Goal: Share content: Share content

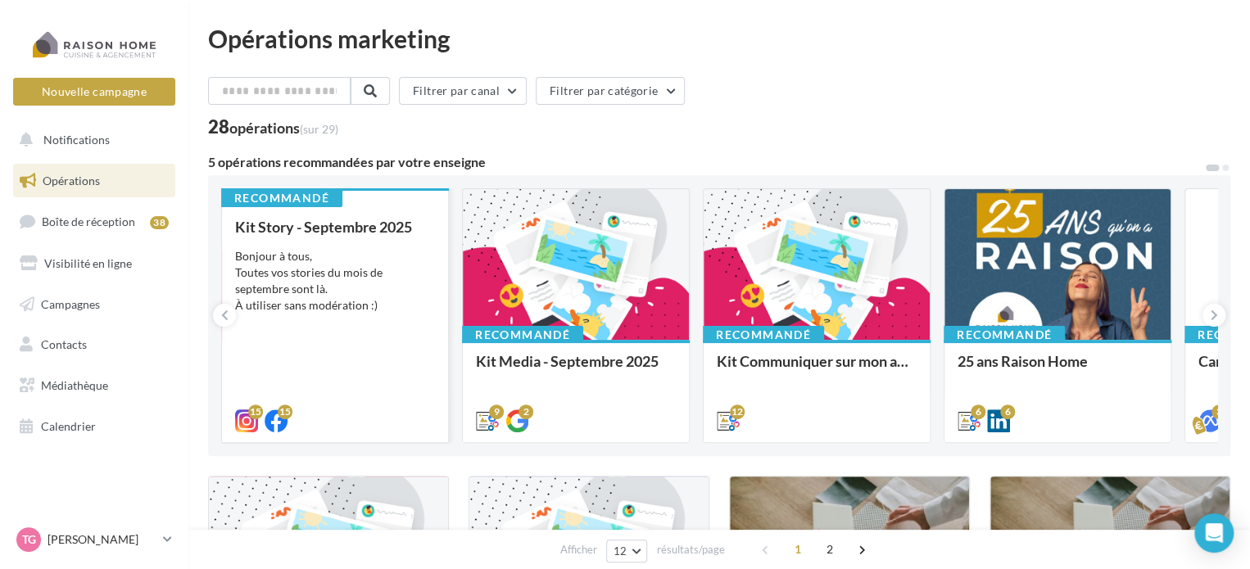
click at [388, 271] on div "Bonjour à tous, Toutes vos stories du mois de septembre sont là. À utiliser san…" at bounding box center [335, 281] width 200 height 66
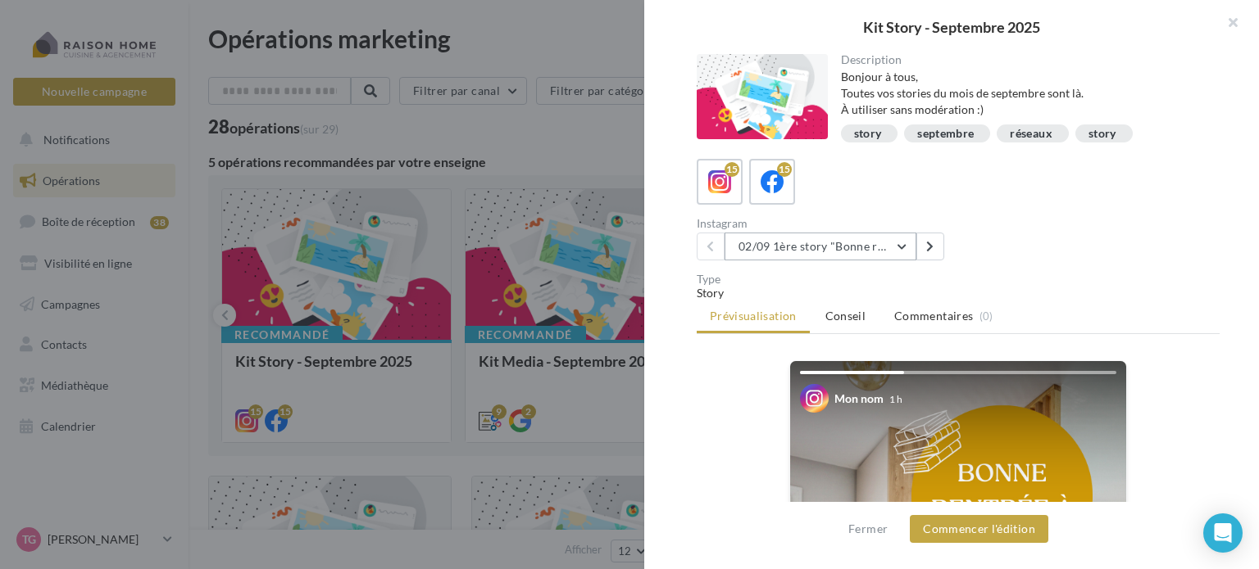
click at [905, 247] on button "02/09 1ère story "Bonne rentrée"" at bounding box center [820, 247] width 192 height 28
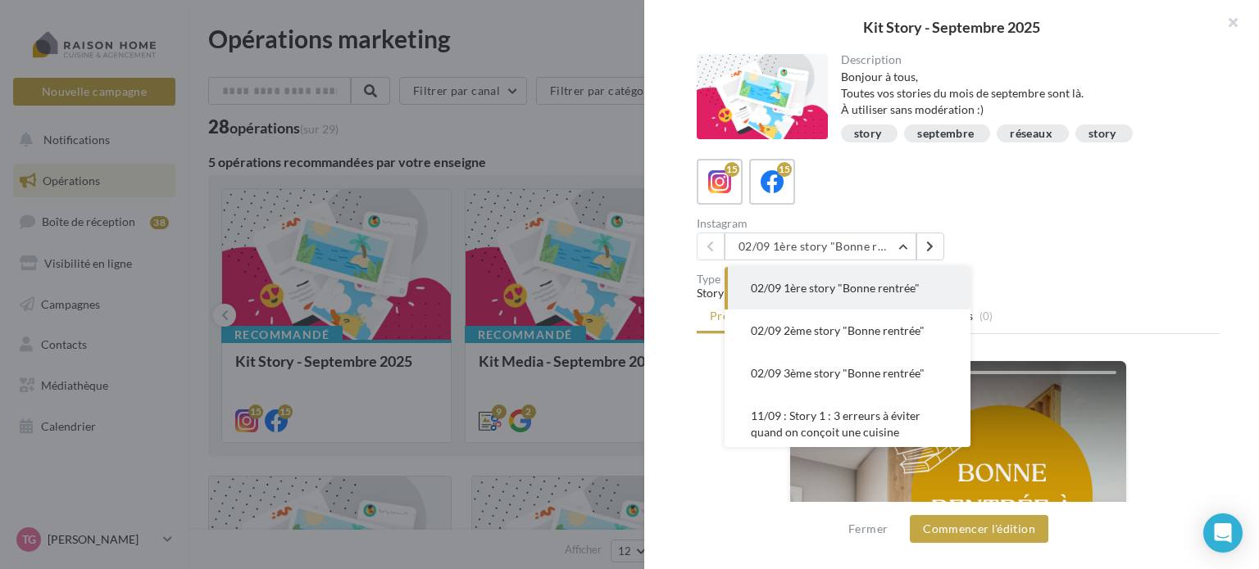
click at [1013, 238] on div "Instagram 02/09 1ère story "Bonne rentrée" 02/09 1ère story "Bonne rentrée" 02/…" at bounding box center [964, 239] width 536 height 43
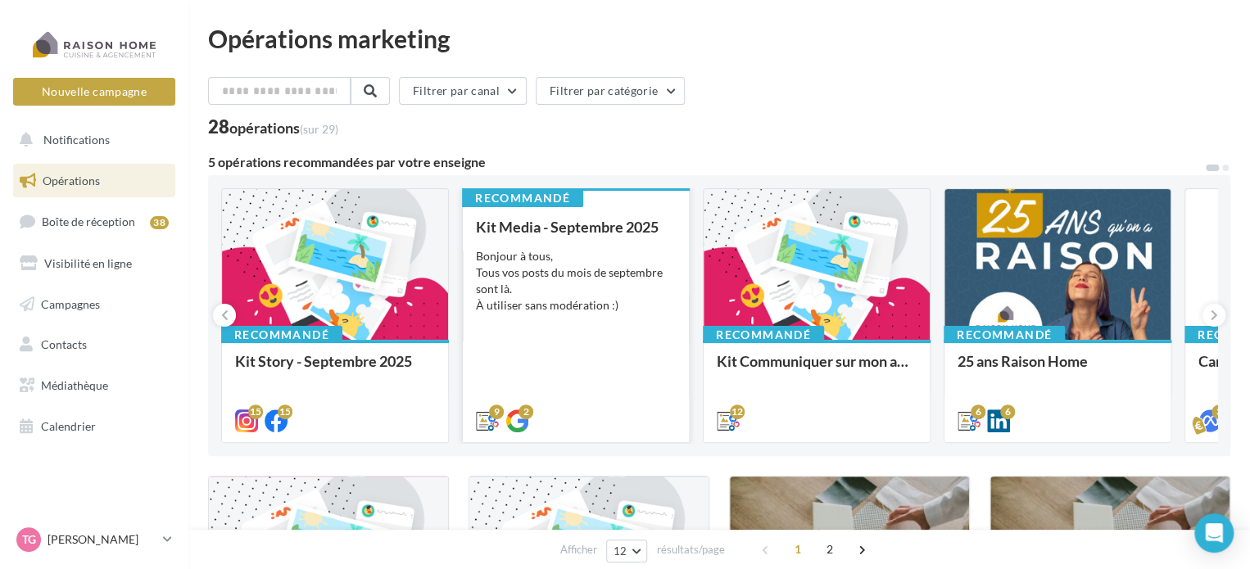
click at [564, 273] on div "Bonjour à tous, Tous vos posts du mois de septembre sont là. À utiliser sans mo…" at bounding box center [576, 281] width 200 height 66
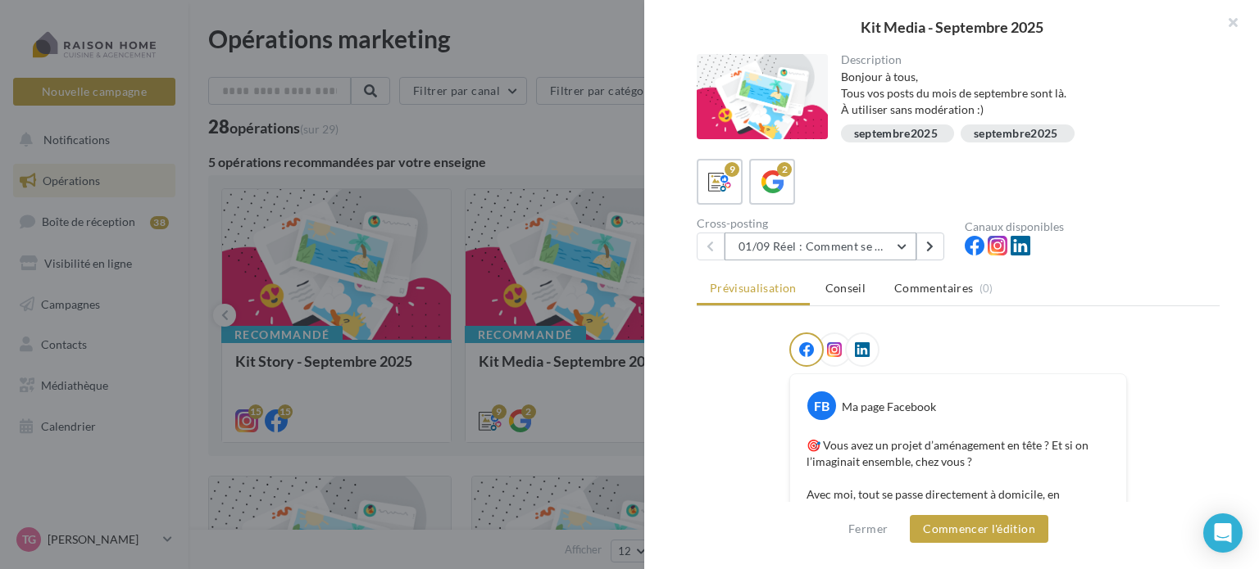
click at [901, 248] on button "01/09 Réel : Comment se passe un projet Raison Home ?" at bounding box center [820, 247] width 192 height 28
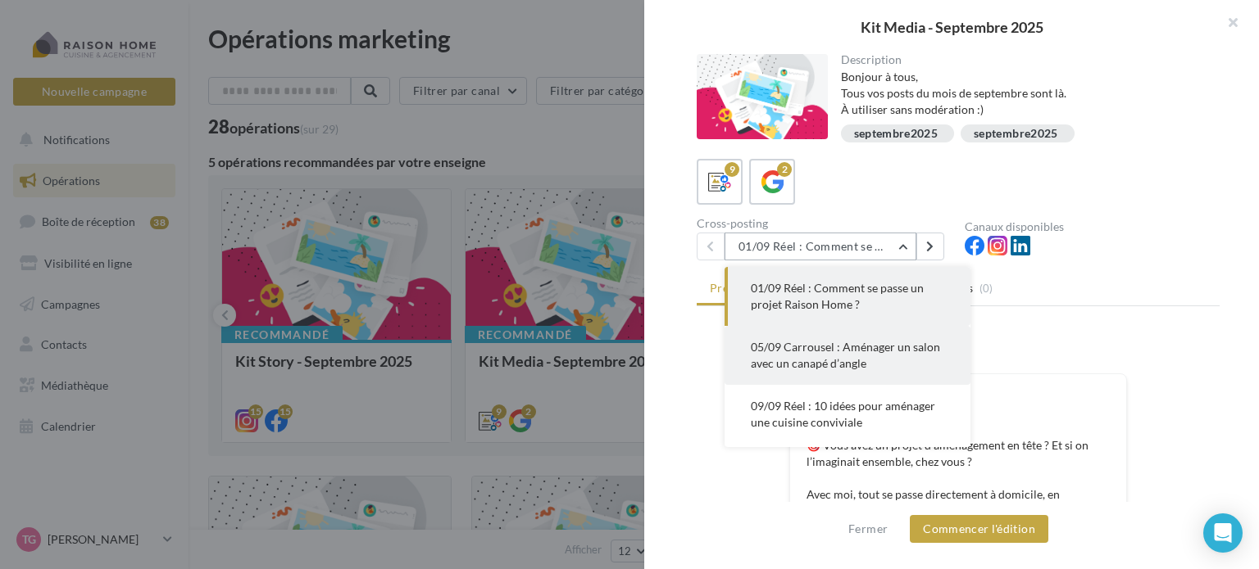
scroll to position [82, 0]
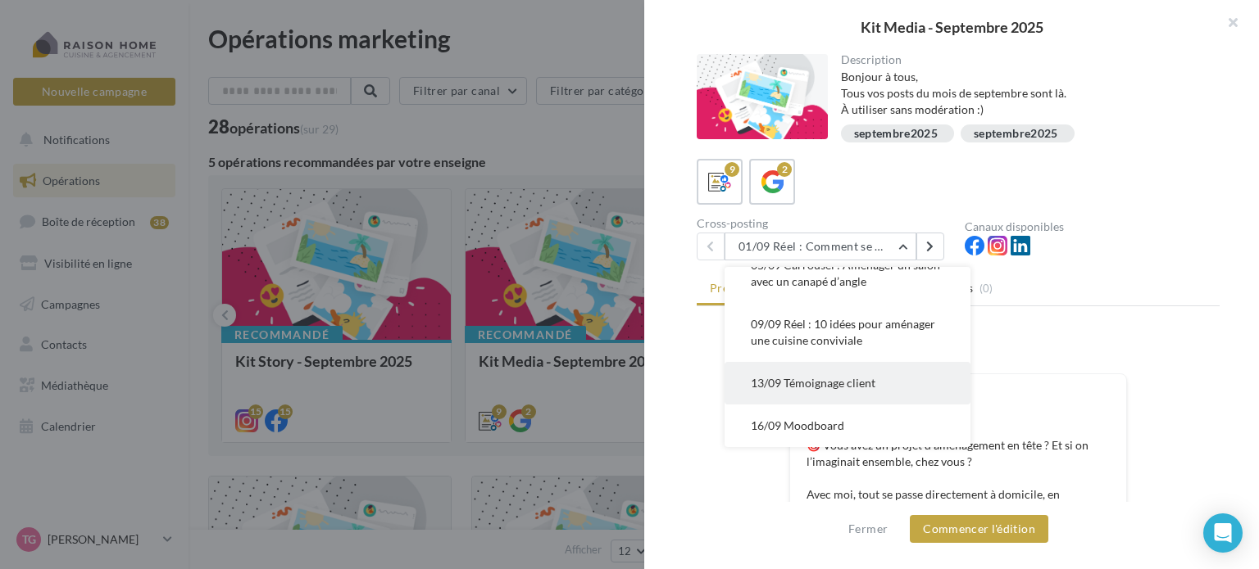
click at [795, 383] on span "13/09 Témoignage client" at bounding box center [813, 383] width 125 height 14
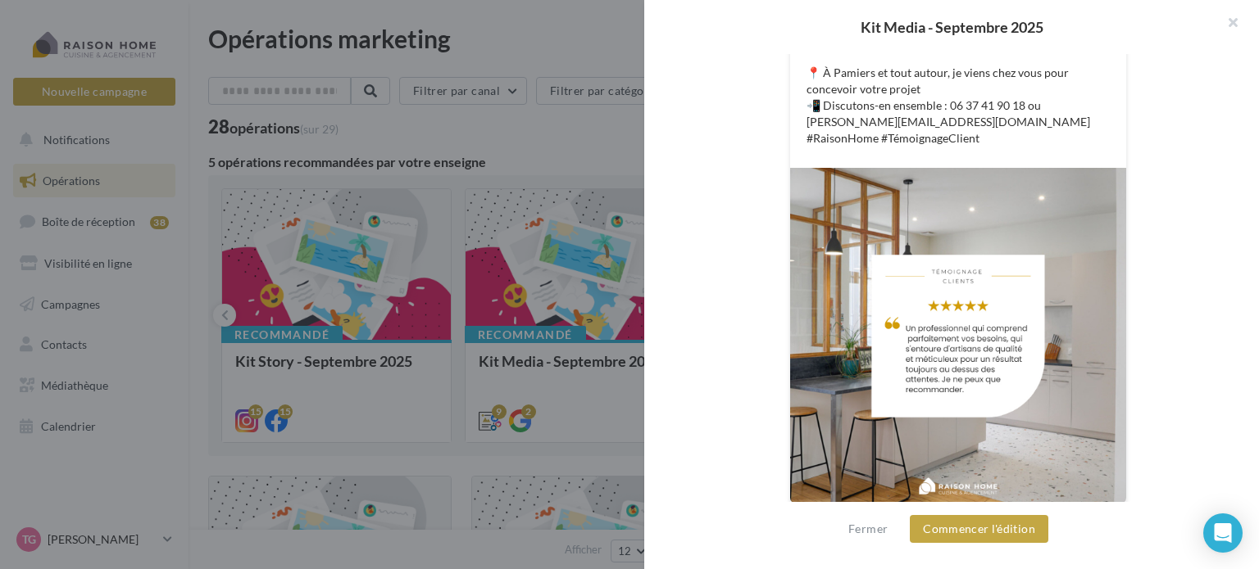
scroll to position [592, 0]
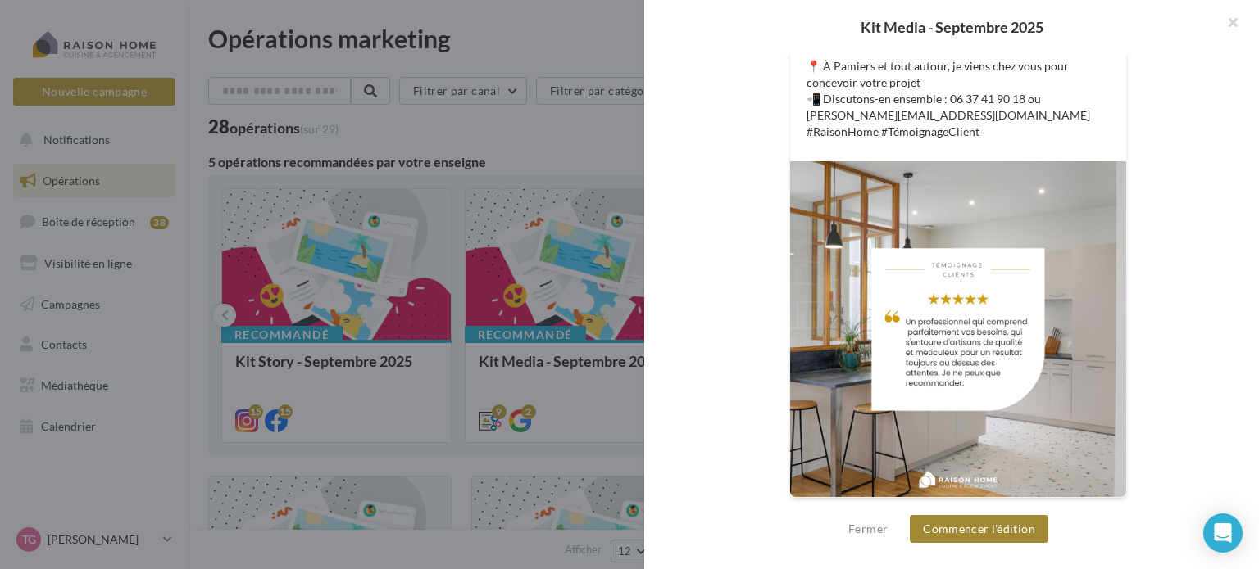
click at [978, 533] on button "Commencer l'édition" at bounding box center [979, 529] width 138 height 28
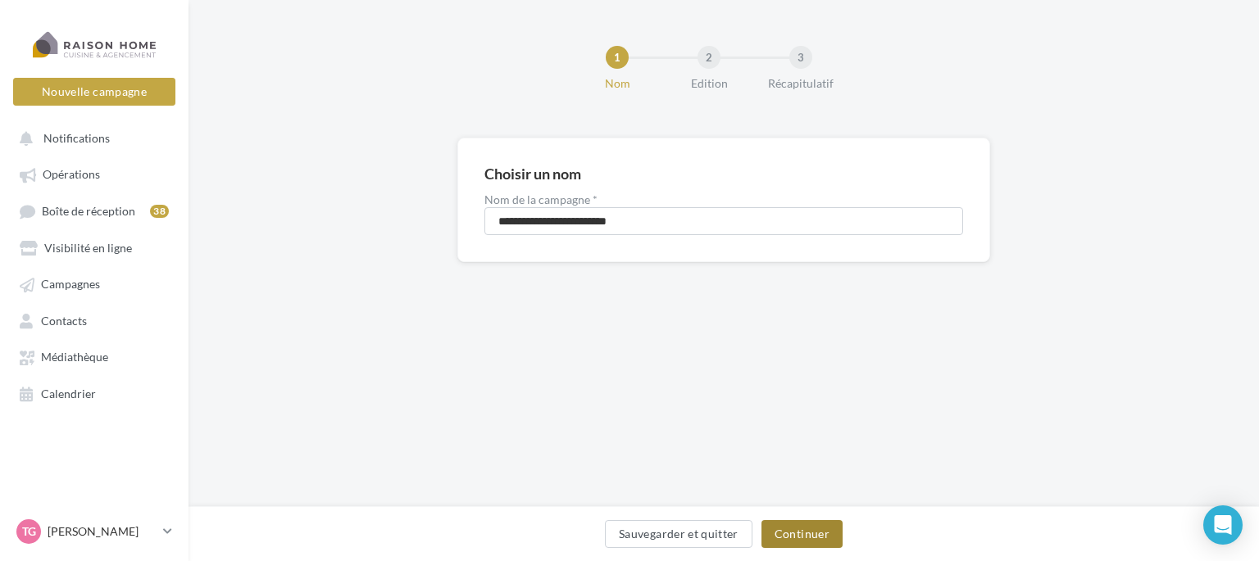
click at [805, 537] on button "Continuer" at bounding box center [801, 534] width 81 height 28
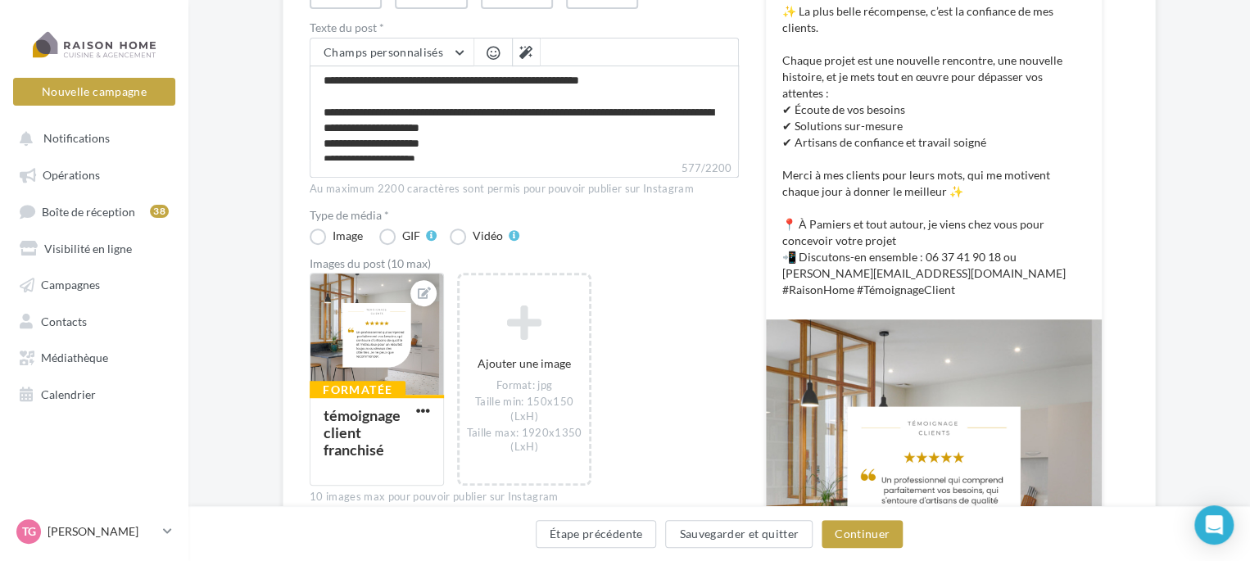
scroll to position [328, 0]
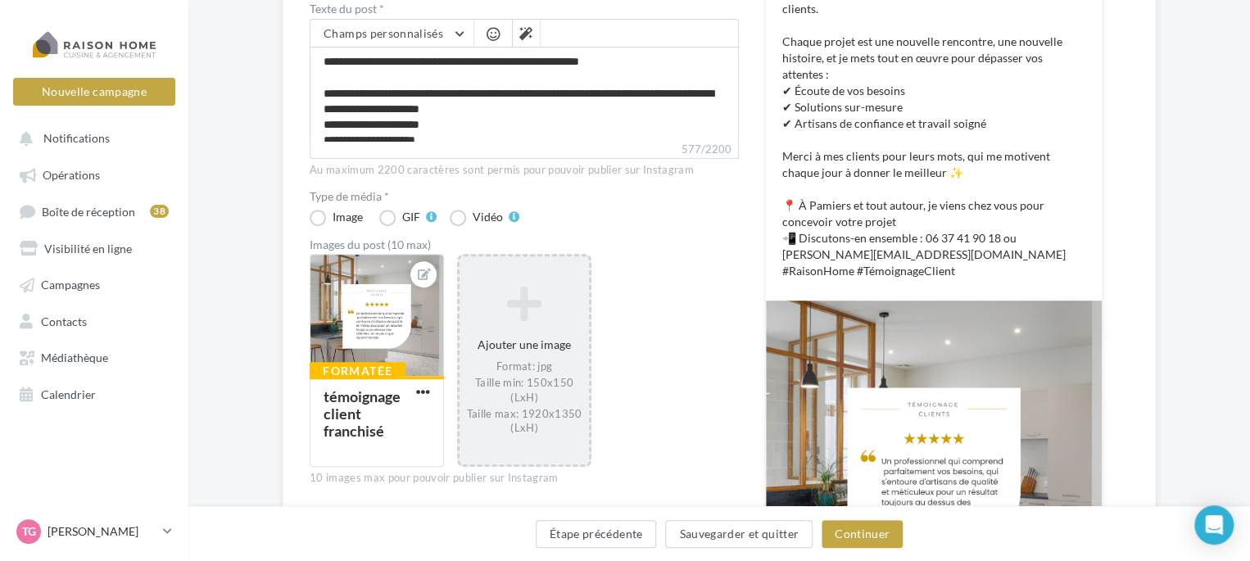
click at [524, 303] on icon at bounding box center [524, 303] width 116 height 39
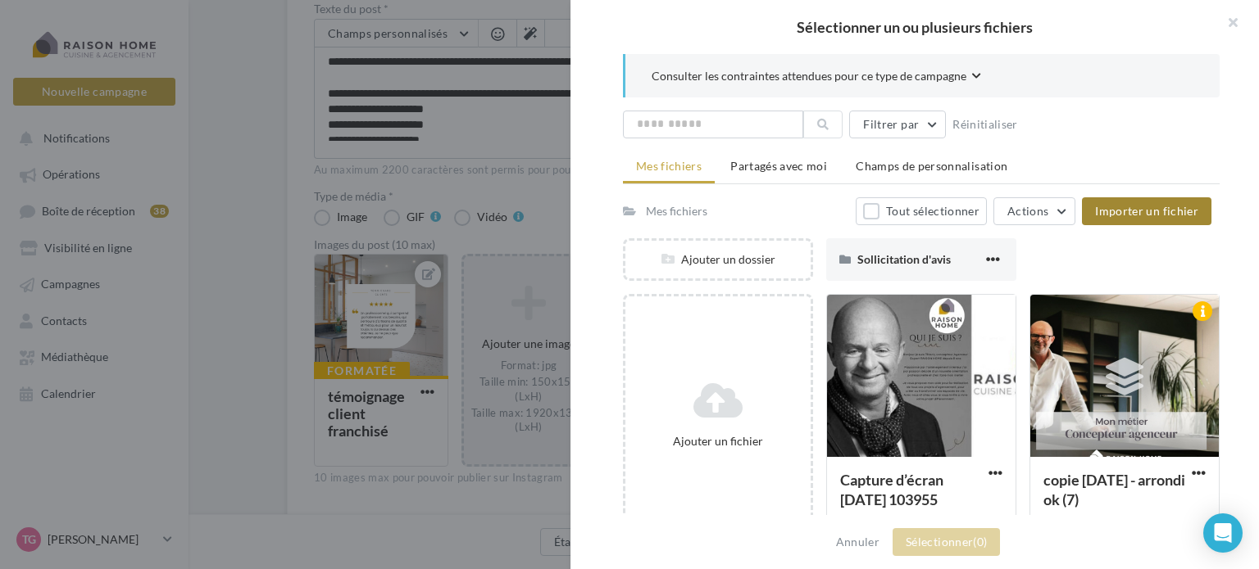
click at [1157, 211] on span "Importer un fichier" at bounding box center [1146, 211] width 103 height 14
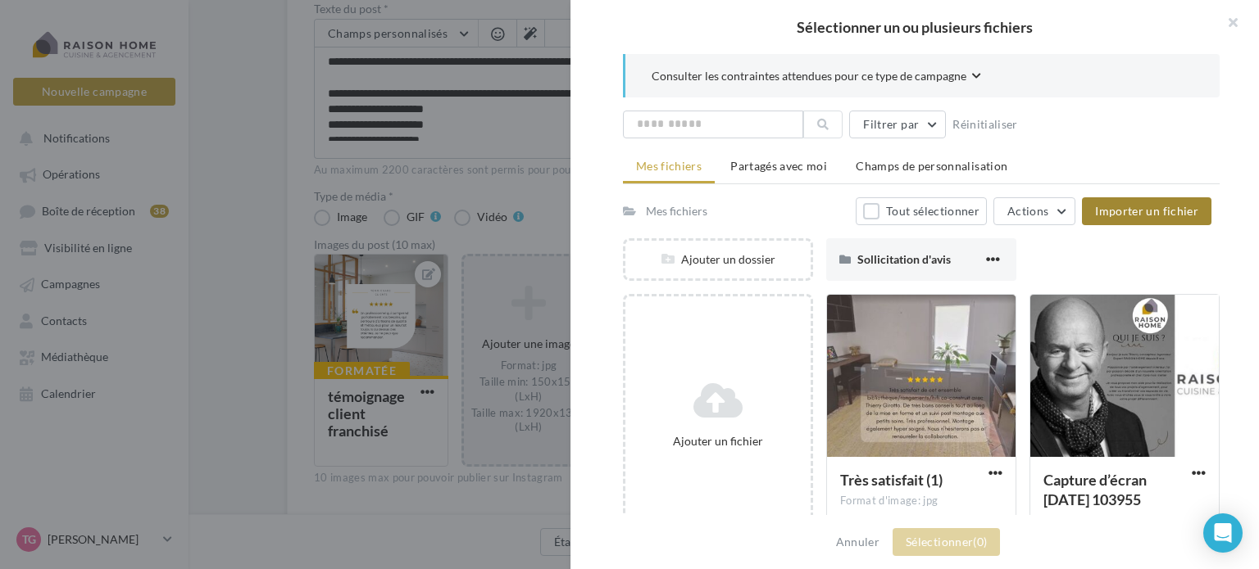
click at [1151, 210] on span "Importer un fichier" at bounding box center [1146, 211] width 103 height 14
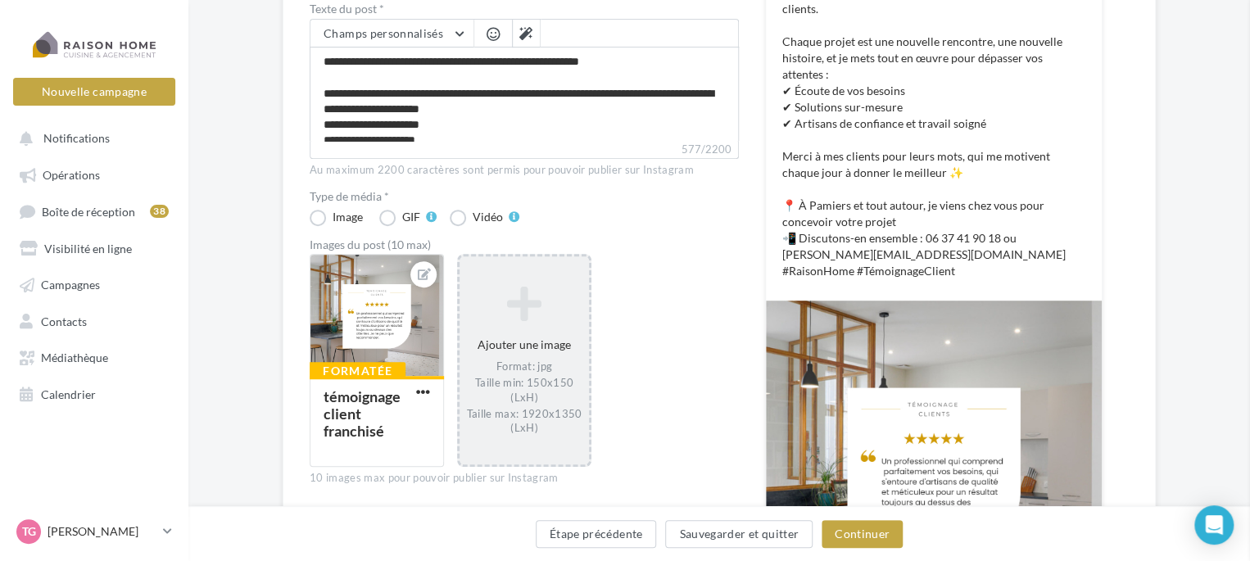
click at [464, 256] on div "Sélectionner un ou plusieurs fichiers Consulter les contraintes attendues pour …" at bounding box center [524, 256] width 129 height 0
click at [515, 320] on icon at bounding box center [524, 303] width 116 height 39
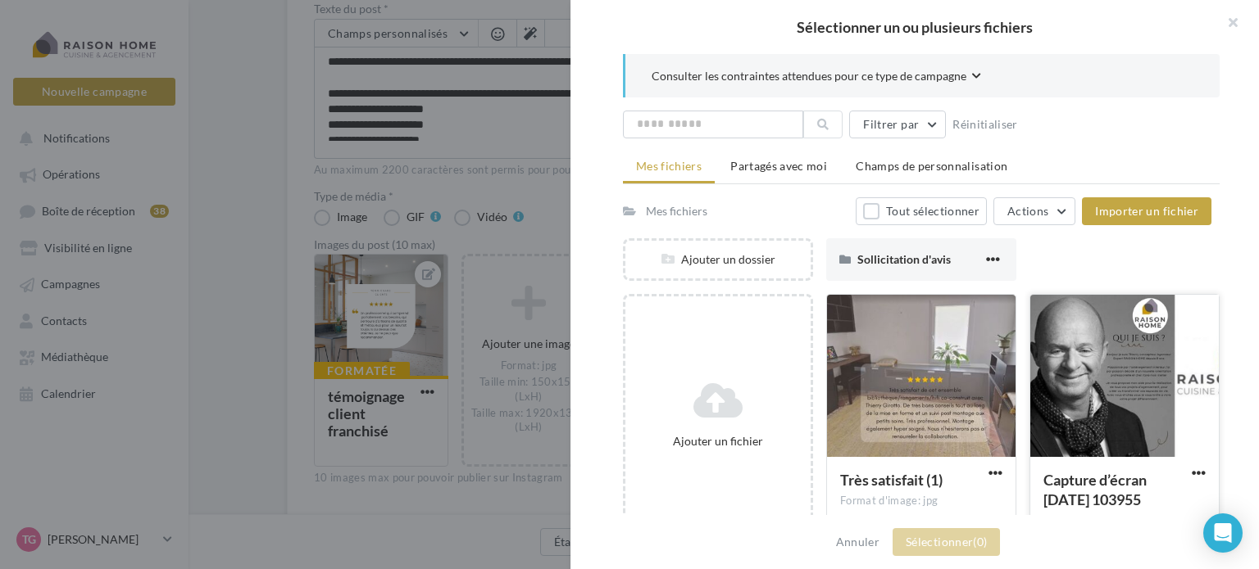
click at [1090, 379] on div at bounding box center [1124, 377] width 188 height 164
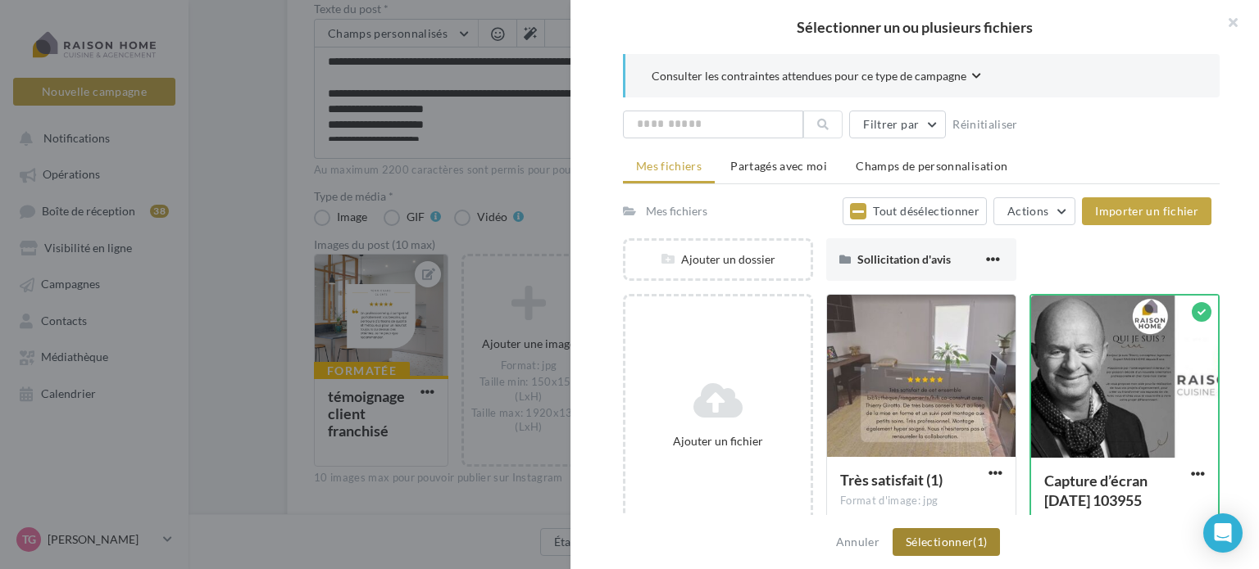
click at [955, 546] on button "Sélectionner (1)" at bounding box center [945, 542] width 107 height 28
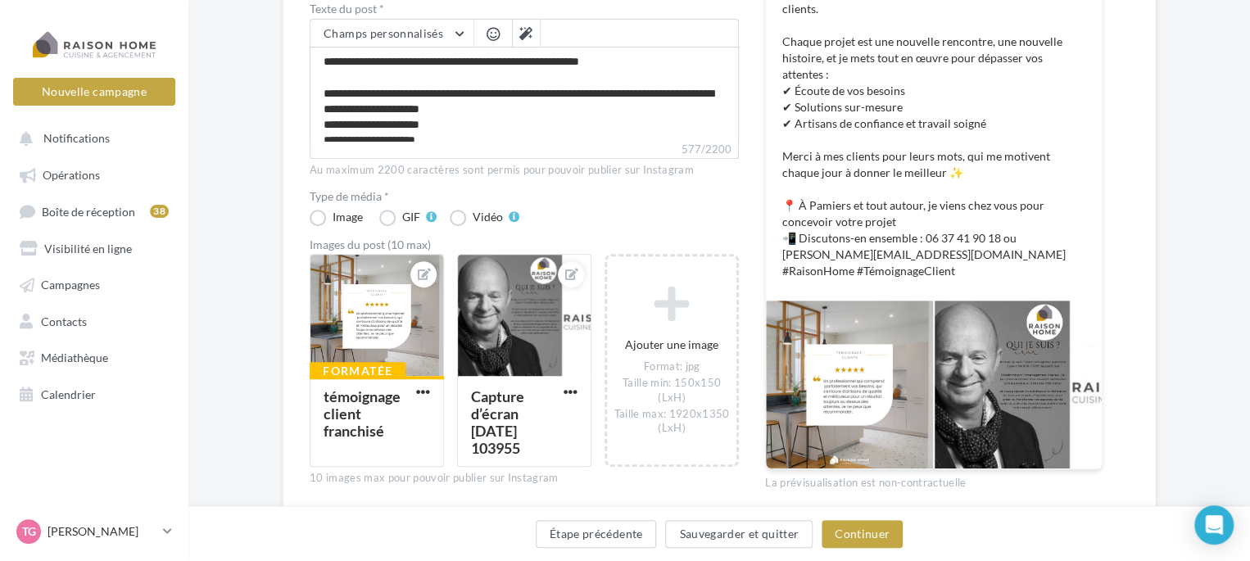
scroll to position [393, 0]
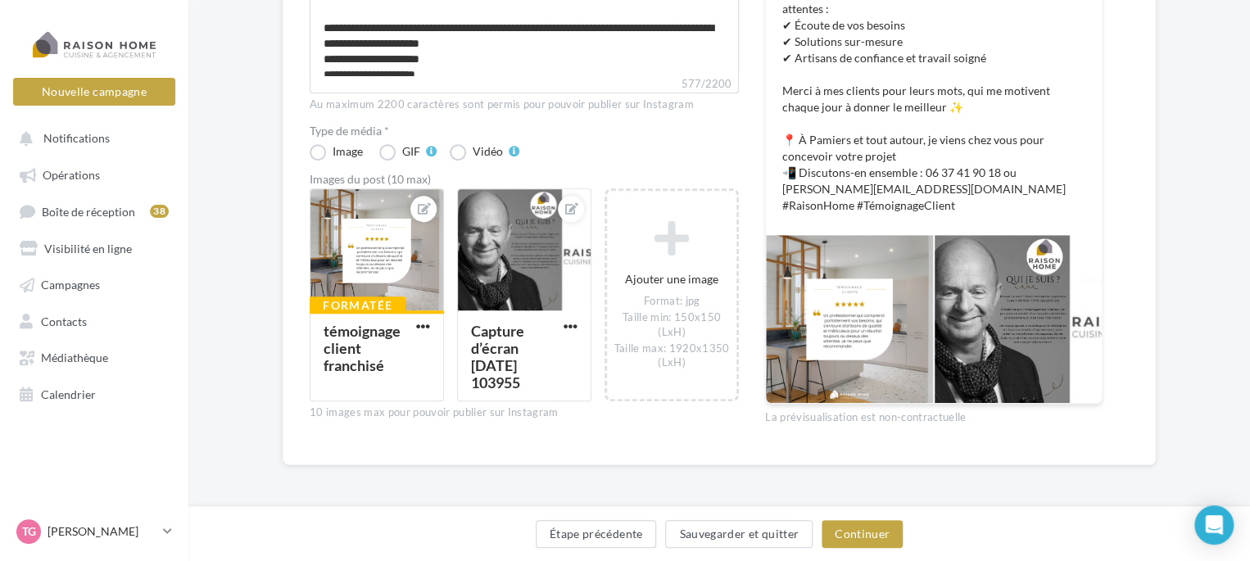
click at [1020, 325] on div at bounding box center [1018, 319] width 167 height 168
click at [1000, 337] on div at bounding box center [1018, 319] width 167 height 168
click at [369, 198] on div at bounding box center [377, 250] width 133 height 123
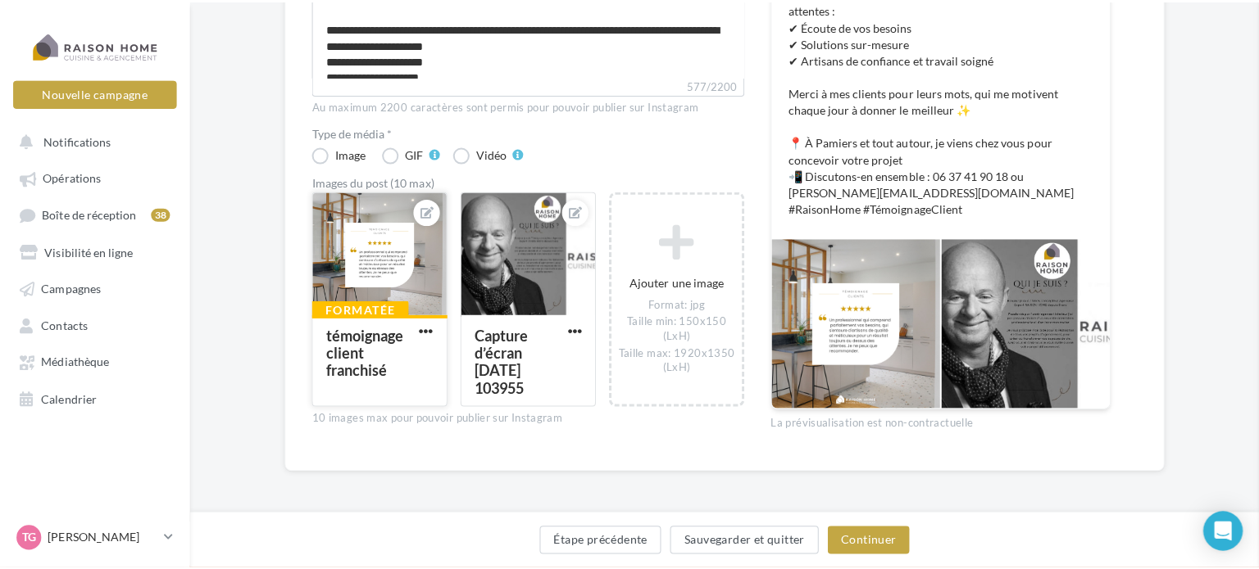
scroll to position [384, 0]
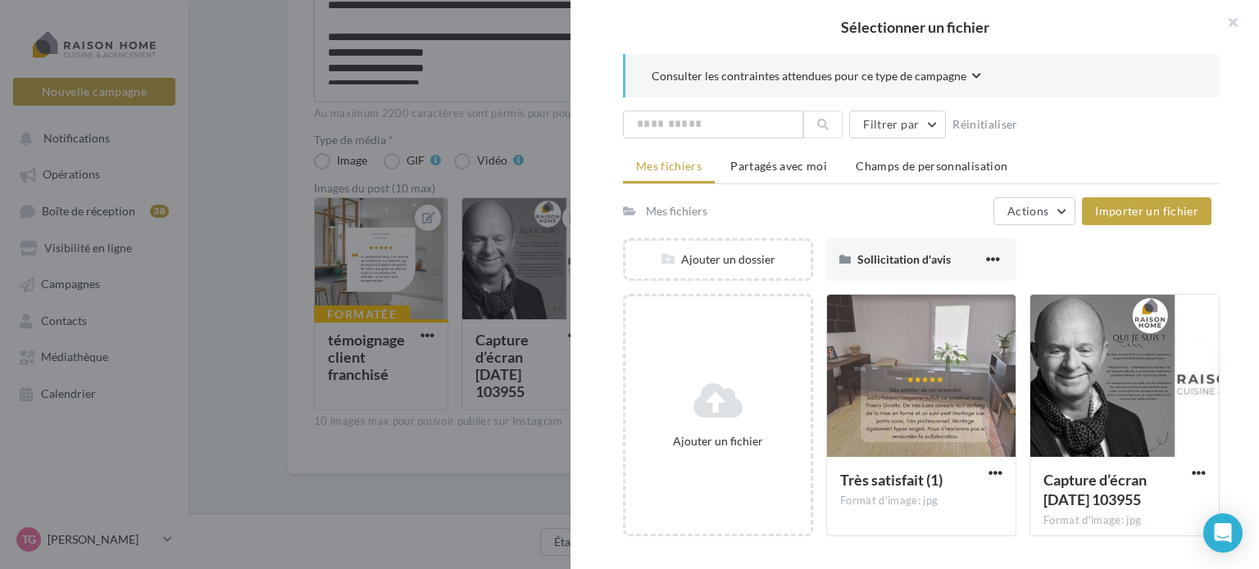
click at [412, 243] on div at bounding box center [629, 284] width 1259 height 569
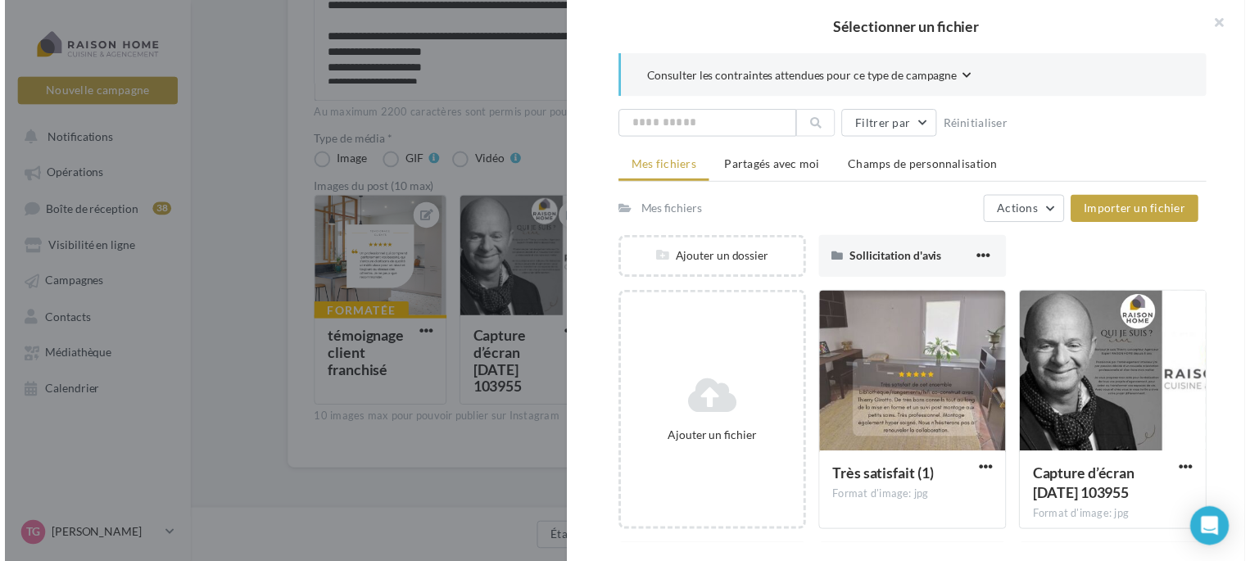
scroll to position [393, 0]
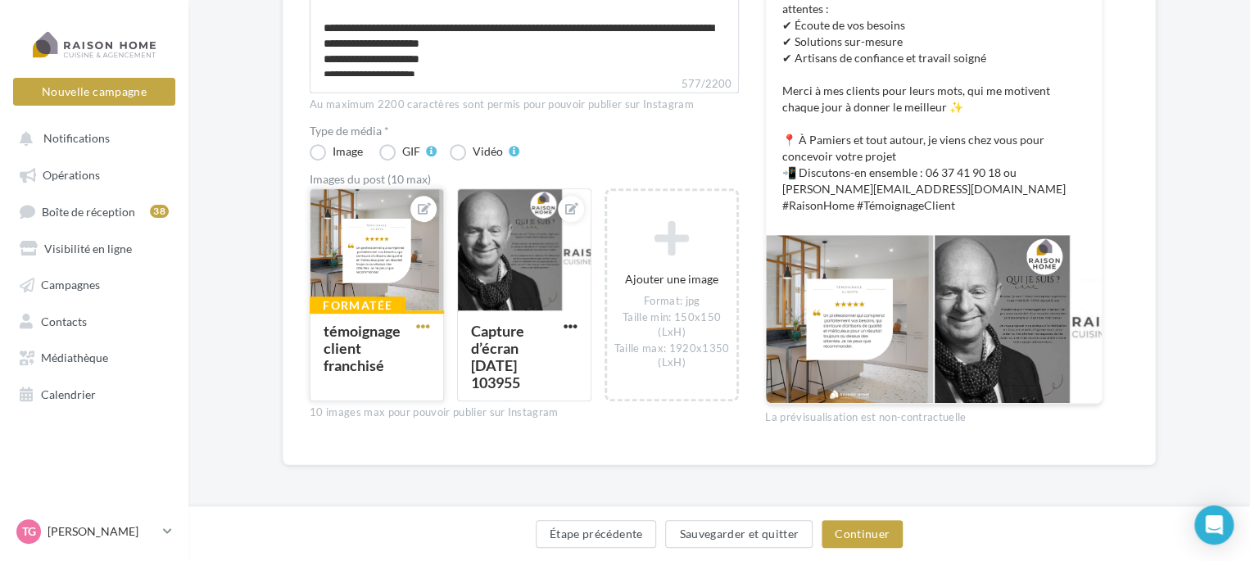
click at [424, 327] on span "button" at bounding box center [423, 327] width 14 height 14
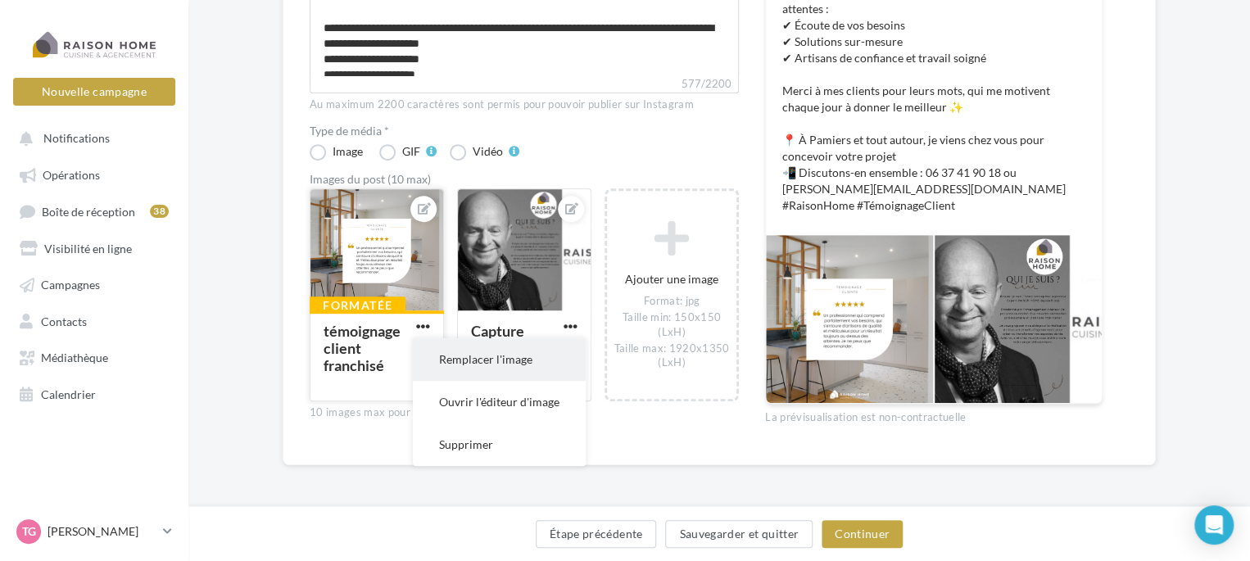
click at [451, 356] on button "Remplacer l'image" at bounding box center [499, 359] width 173 height 43
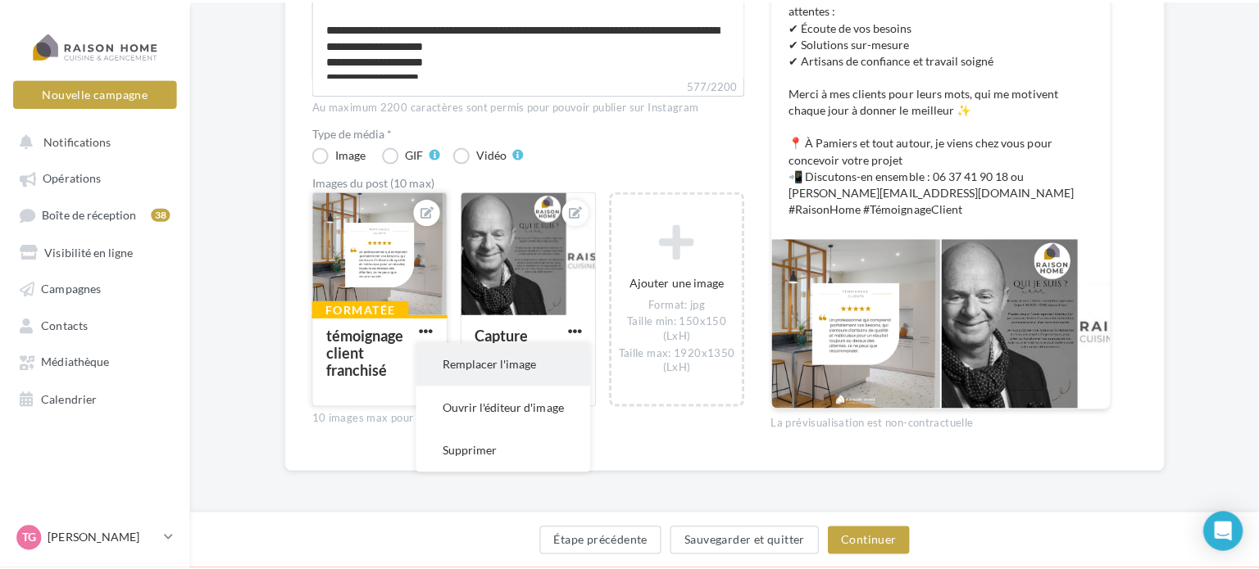
scroll to position [384, 0]
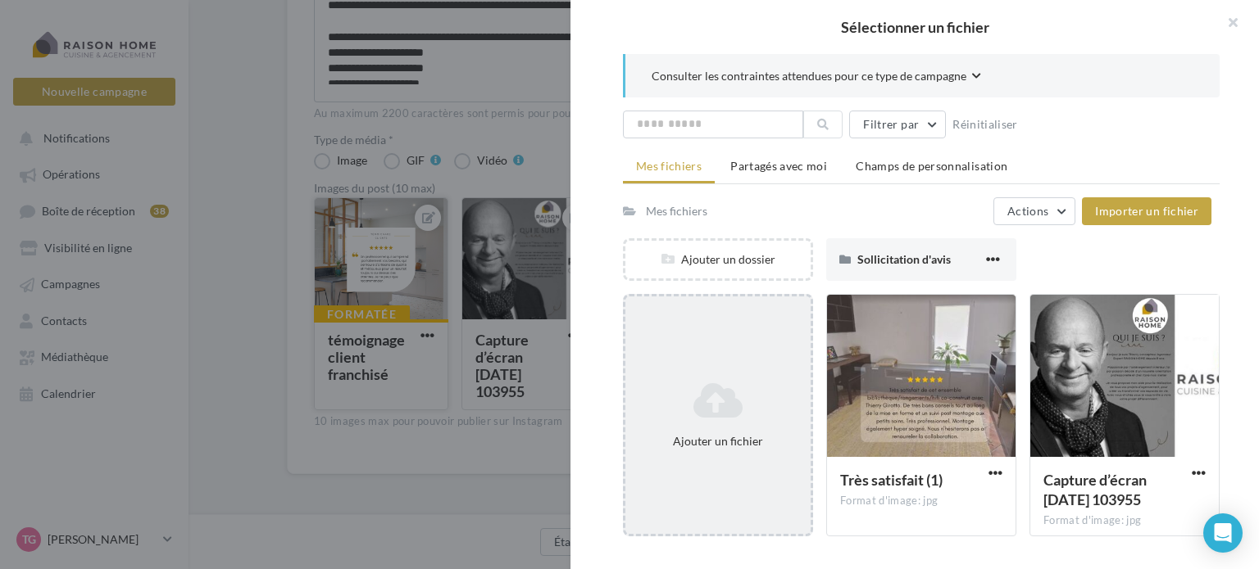
click at [714, 397] on icon at bounding box center [718, 400] width 172 height 39
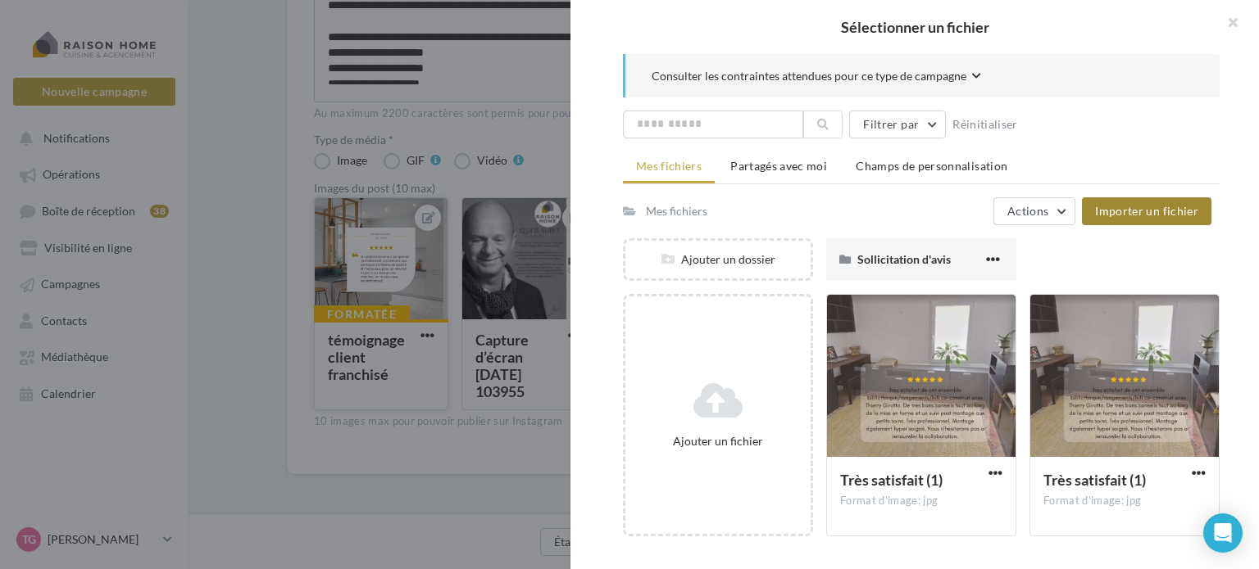
click at [1121, 211] on span "Importer un fichier" at bounding box center [1146, 211] width 103 height 14
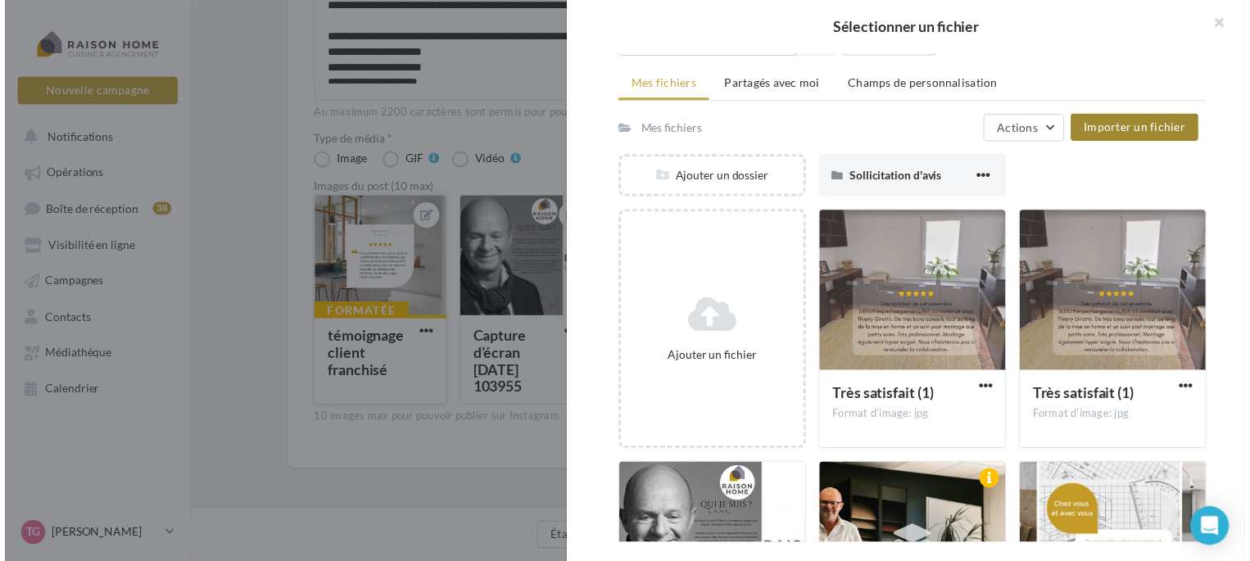
scroll to position [0, 0]
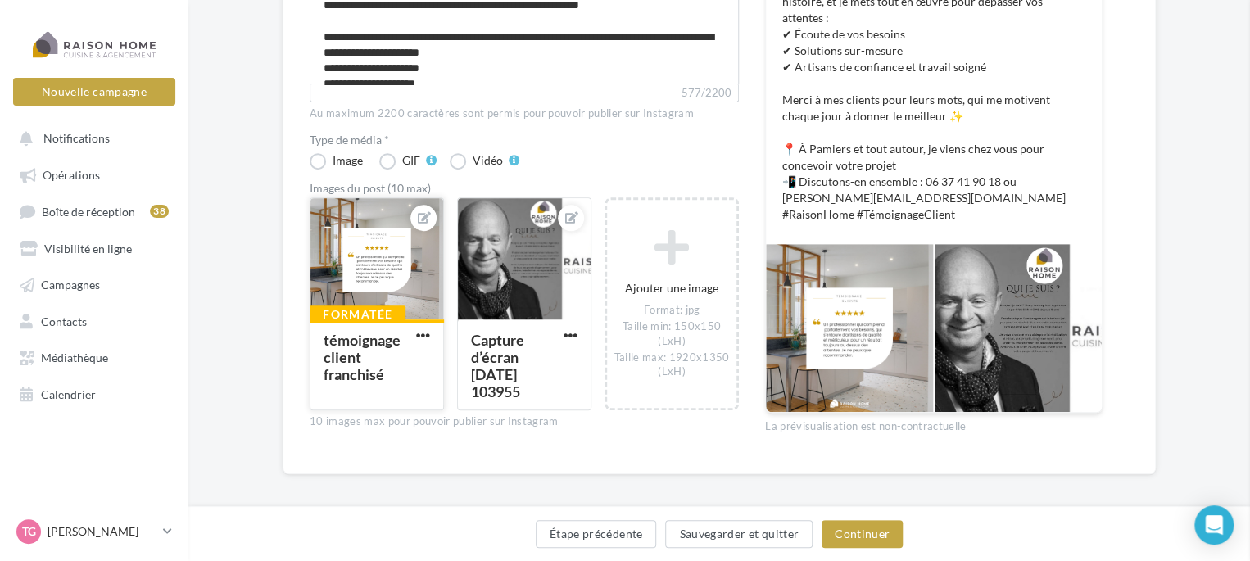
click at [390, 271] on div at bounding box center [377, 259] width 133 height 123
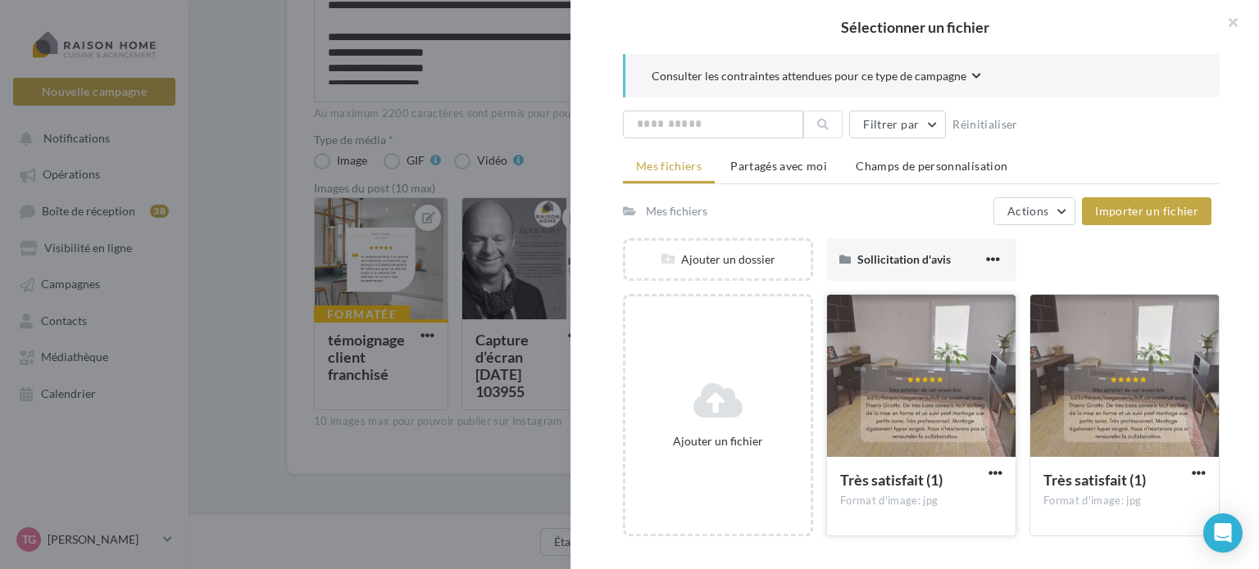
click at [930, 352] on div at bounding box center [921, 377] width 188 height 164
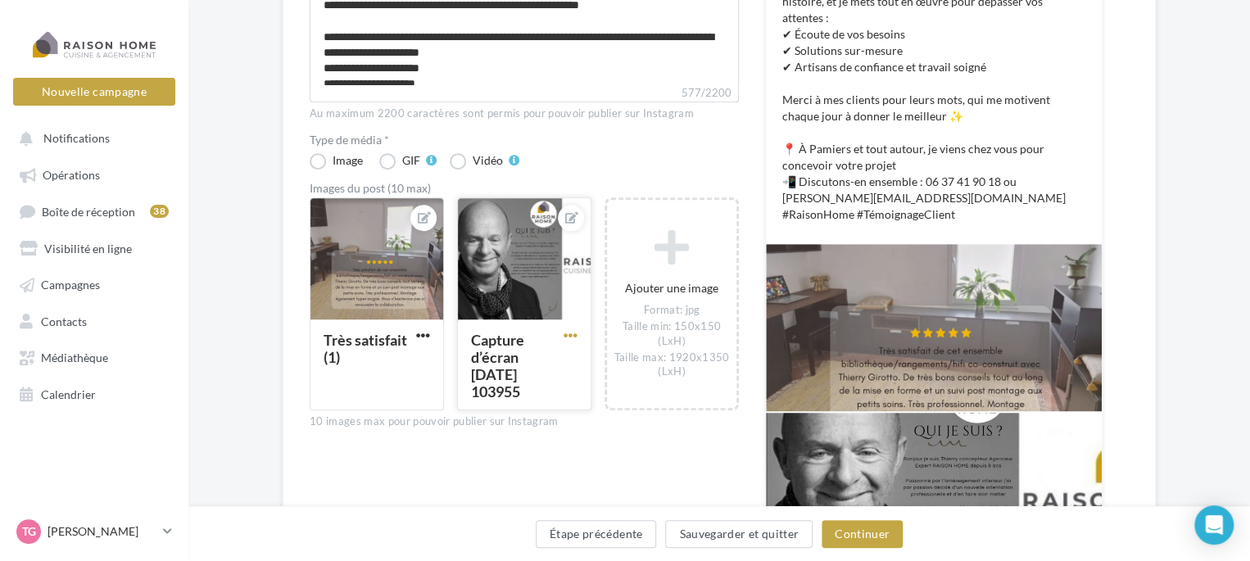
click at [575, 332] on span "button" at bounding box center [571, 336] width 14 height 14
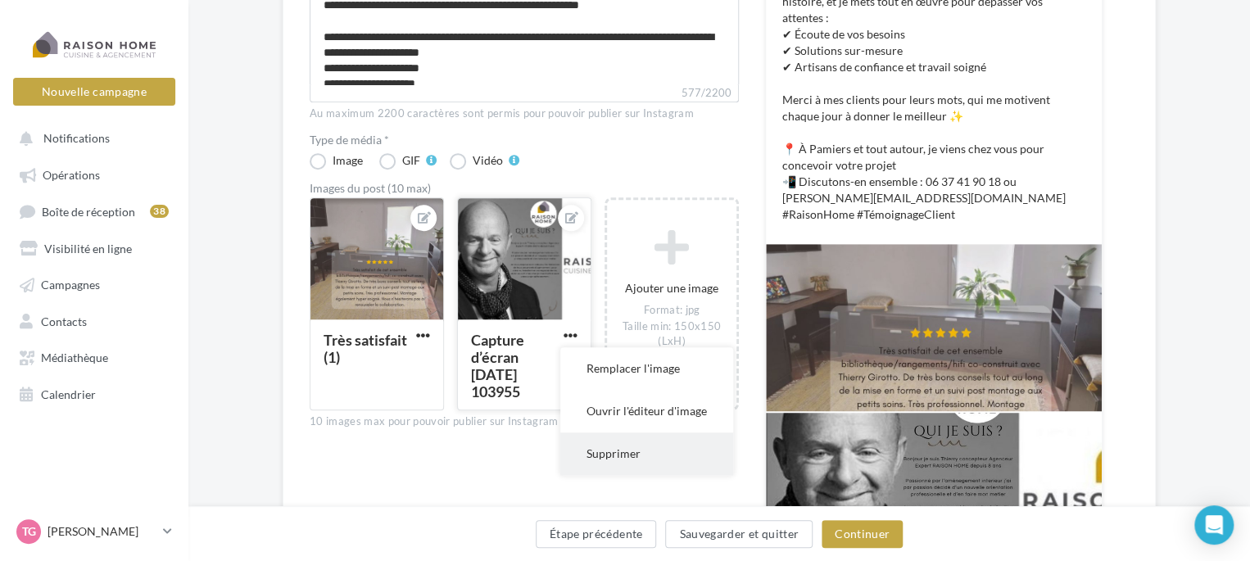
click at [609, 455] on button "Supprimer" at bounding box center [646, 454] width 173 height 43
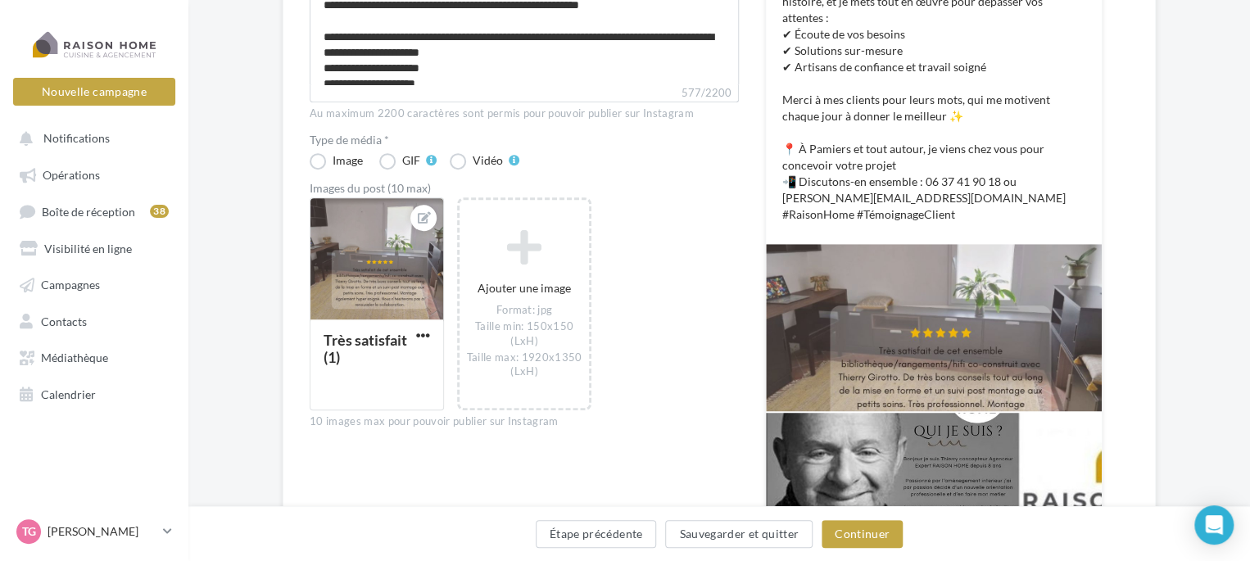
click at [1036, 451] on div at bounding box center [934, 496] width 336 height 167
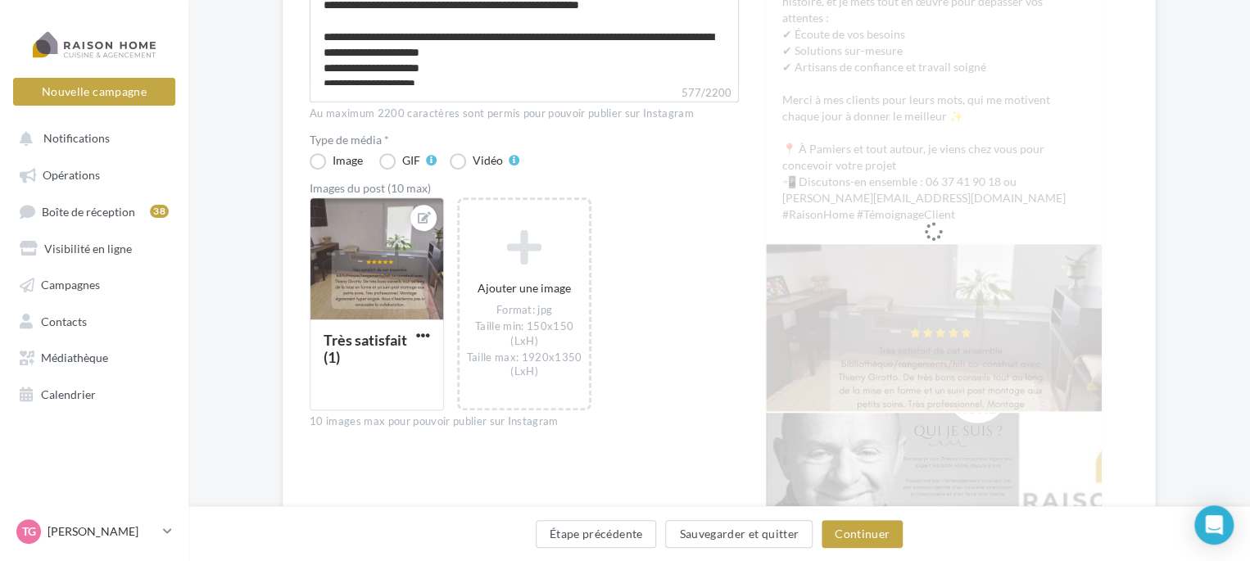
click at [984, 402] on div at bounding box center [934, 327] width 336 height 167
